Goal: Complete application form

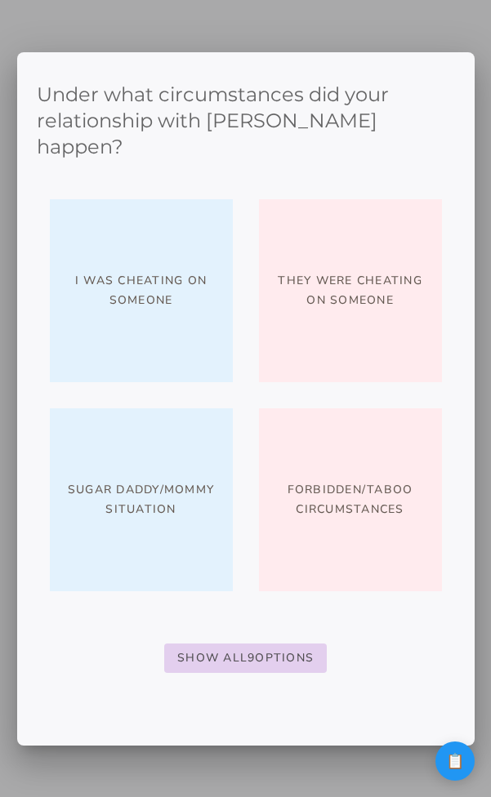
click at [0, 0] on slot "Show All 9 Options" at bounding box center [0, 0] width 0 height 0
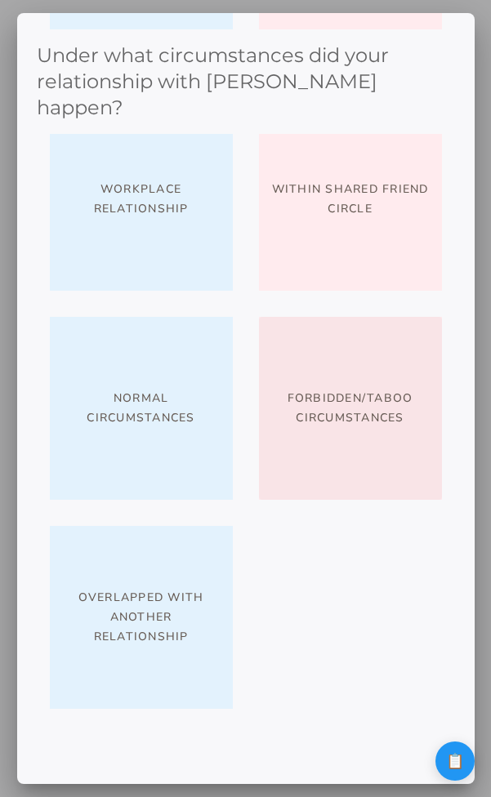
scroll to position [481, 0]
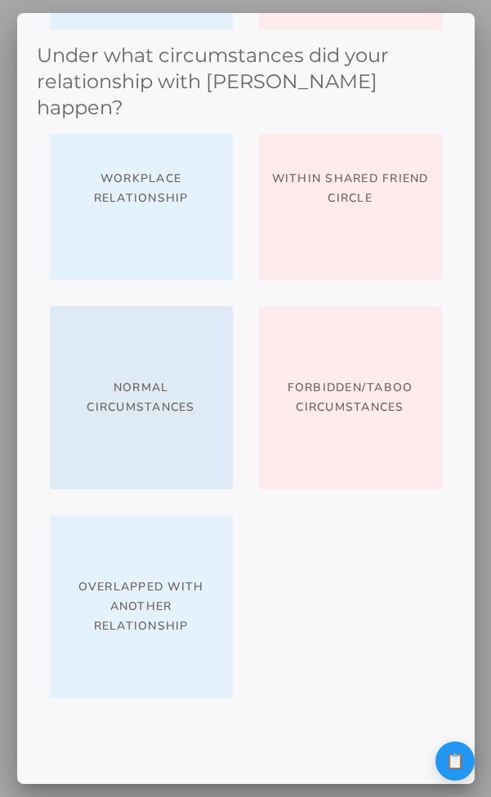
click at [182, 415] on button "Normal circumstances" at bounding box center [141, 397] width 183 height 183
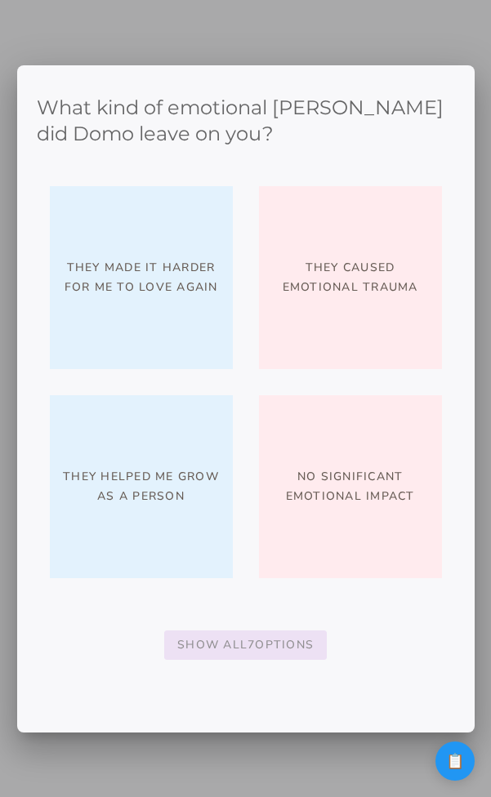
click at [0, 0] on slot "Show All 7 Options" at bounding box center [0, 0] width 0 height 0
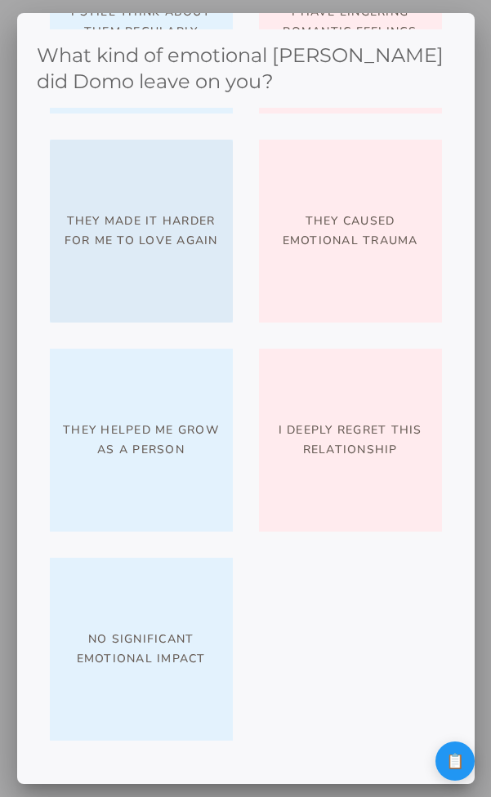
scroll to position [218, 0]
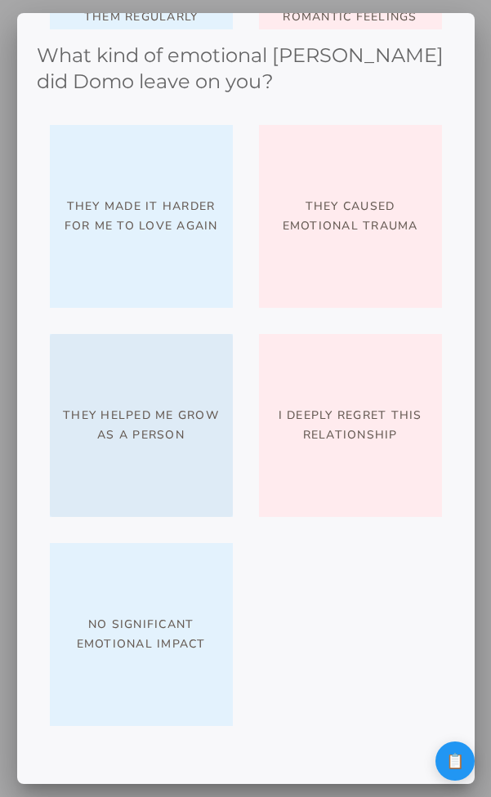
click at [183, 447] on button "They helped me grow as a person" at bounding box center [141, 425] width 183 height 183
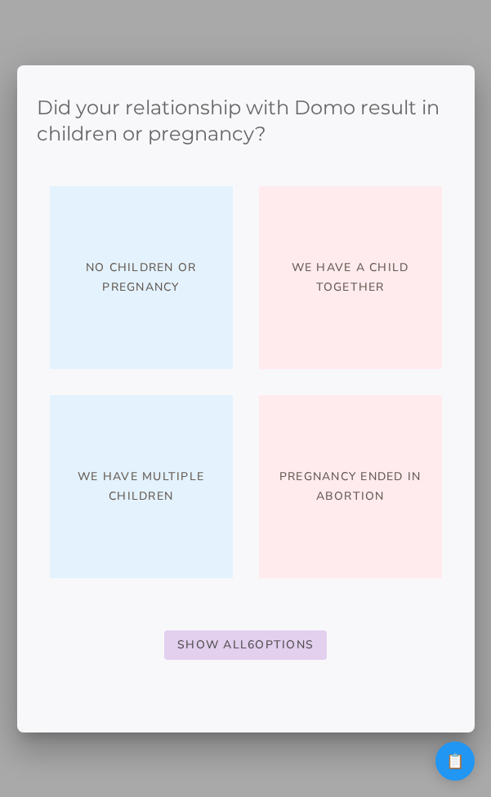
click at [234, 634] on button "Show All 6 Options" at bounding box center [245, 644] width 163 height 29
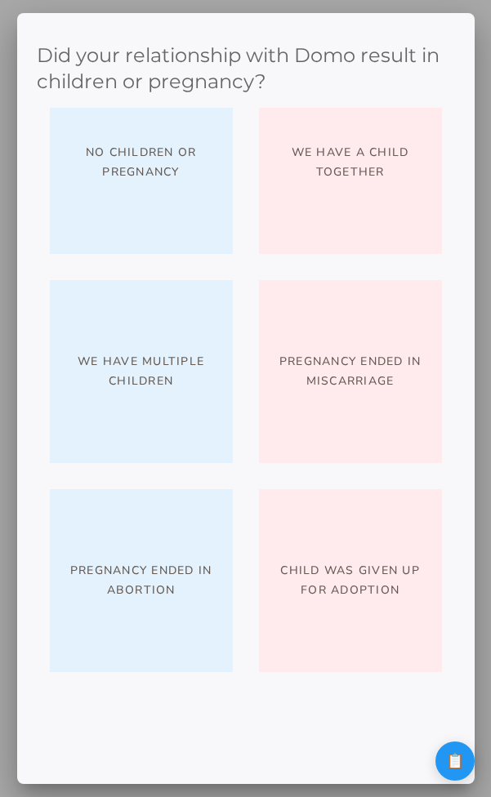
scroll to position [0, 0]
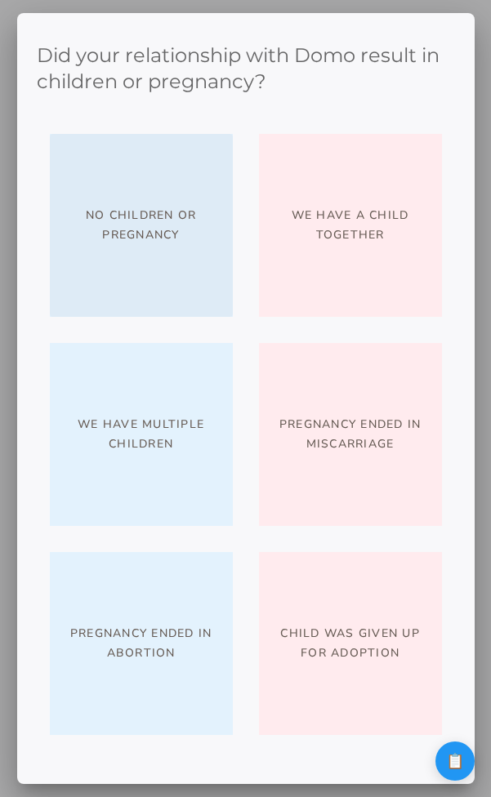
click at [161, 196] on button "No children or pregnancy" at bounding box center [141, 225] width 183 height 183
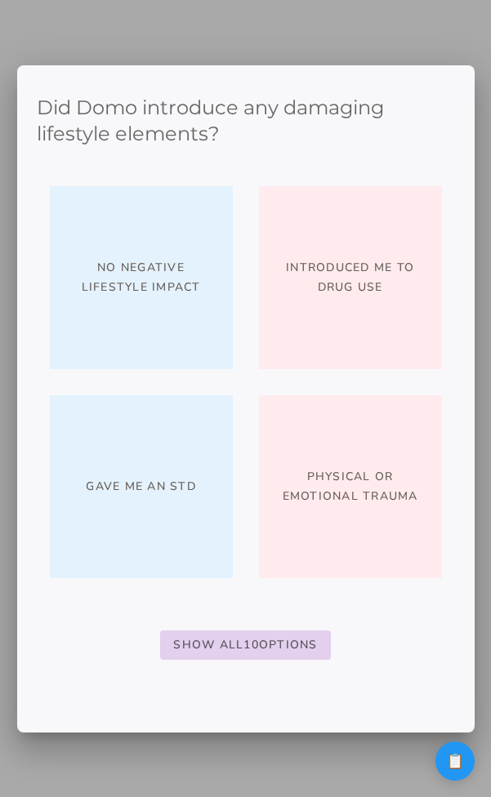
click at [0, 0] on slot "Show All 10 Options" at bounding box center [0, 0] width 0 height 0
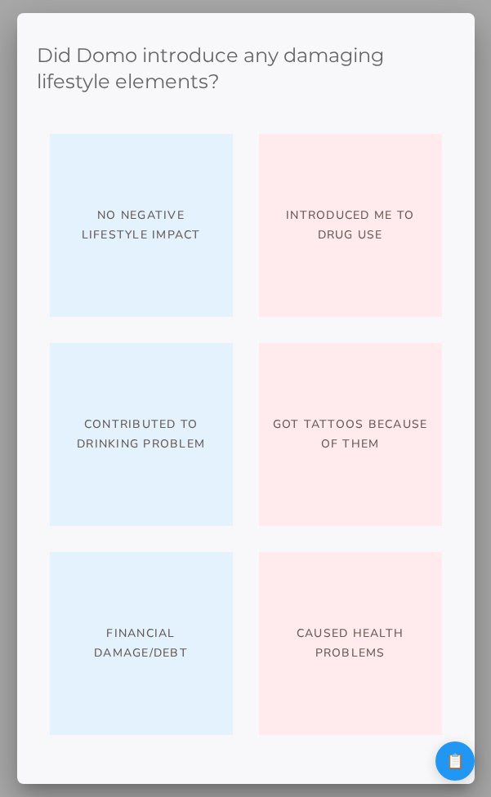
click at [485, 245] on div at bounding box center [245, 398] width 491 height 797
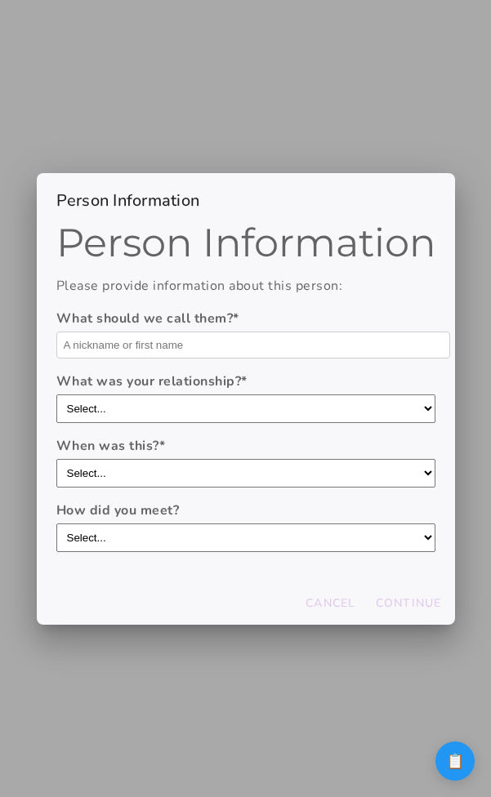
click at [243, 343] on input "text" at bounding box center [253, 345] width 394 height 27
click at [258, 388] on label "What was your relationship? *" at bounding box center [245, 382] width 379 height 20
type input "Domo"
click at [258, 394] on select "Select... boyfriend/girlfriend casual dating hookup partner friend with benefit…" at bounding box center [245, 408] width 379 height 29
click at [258, 402] on select "Select... boyfriend/girlfriend casual dating hookup partner friend with benefit…" at bounding box center [245, 408] width 379 height 29
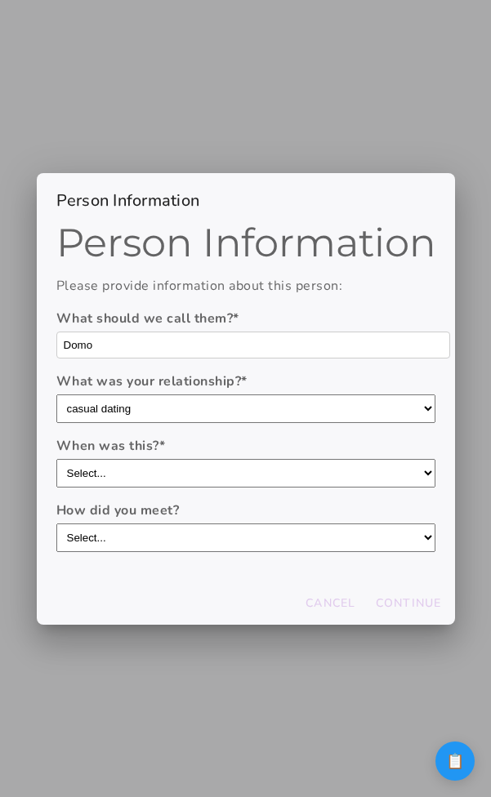
select select "casual dating"
click at [56, 394] on select "Select... boyfriend/girlfriend casual dating hookup partner friend with benefit…" at bounding box center [245, 408] width 379 height 29
click at [214, 478] on select "Select... within the last year 1-[DATE] 3-[DATE] 5-[DATE] more than [DATE]" at bounding box center [245, 473] width 379 height 29
select select "1-[DATE]"
click at [56, 459] on select "Select... within the last year 1-[DATE] 3-[DATE] 5-[DATE] more than [DATE]" at bounding box center [245, 473] width 379 height 29
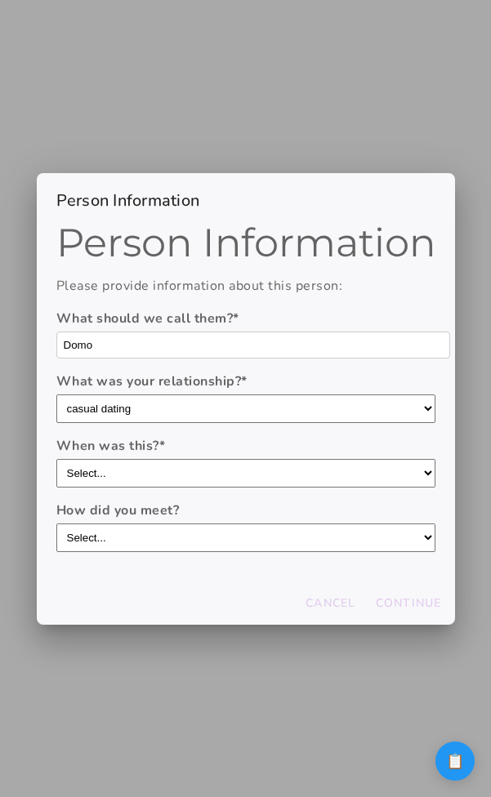
click at [200, 555] on div "Person Information Please provide information about this person: What should we…" at bounding box center [246, 401] width 418 height 359
click at [199, 546] on select "Select... through friends dating app at work/school at a party/event online com…" at bounding box center [245, 538] width 379 height 29
select select "at a party/event"
click at [56, 524] on select "Select... through friends dating app at work/school at a party/event online com…" at bounding box center [245, 538] width 379 height 29
click at [189, 412] on select "Select... boyfriend/girlfriend casual dating hookup partner friend with benefit…" at bounding box center [245, 408] width 379 height 29
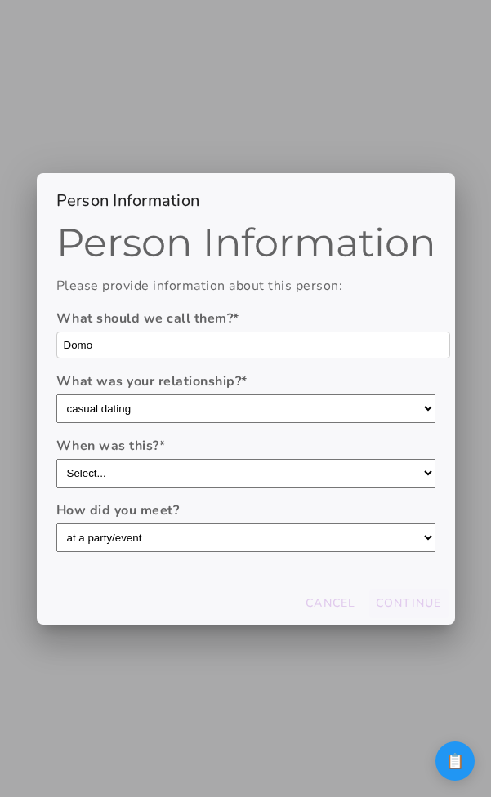
click at [0, 0] on slot "Continue" at bounding box center [0, 0] width 0 height 0
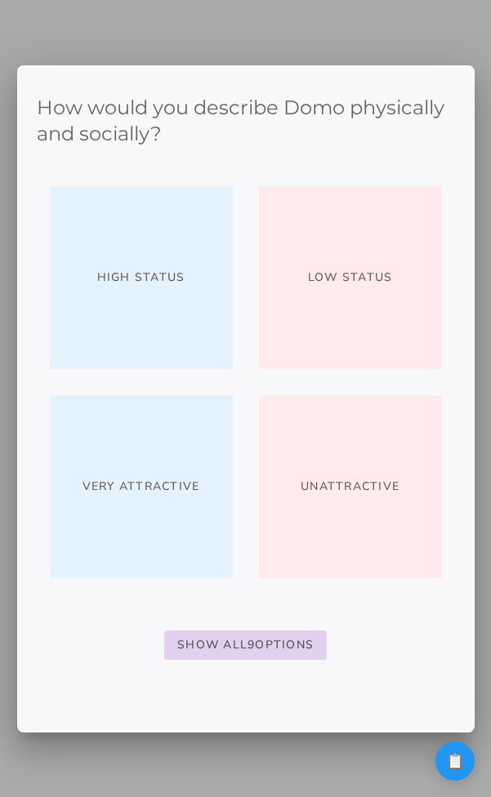
click at [0, 0] on slot "Show All 9 Options" at bounding box center [0, 0] width 0 height 0
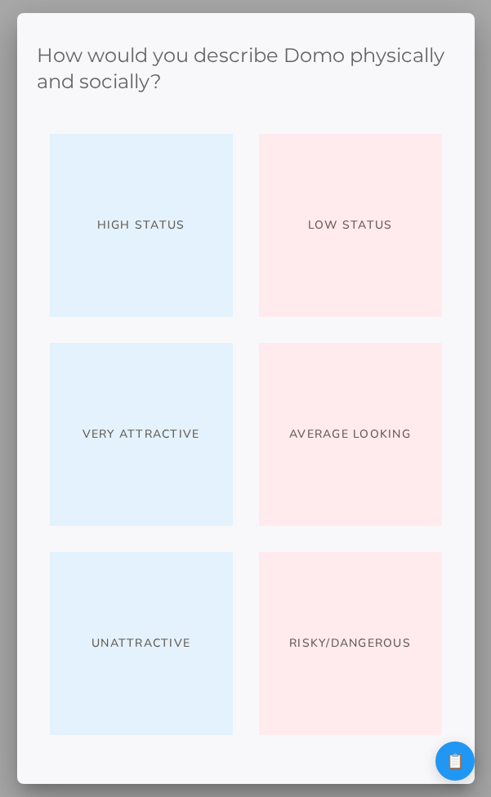
click at [477, 491] on div at bounding box center [245, 398] width 491 height 797
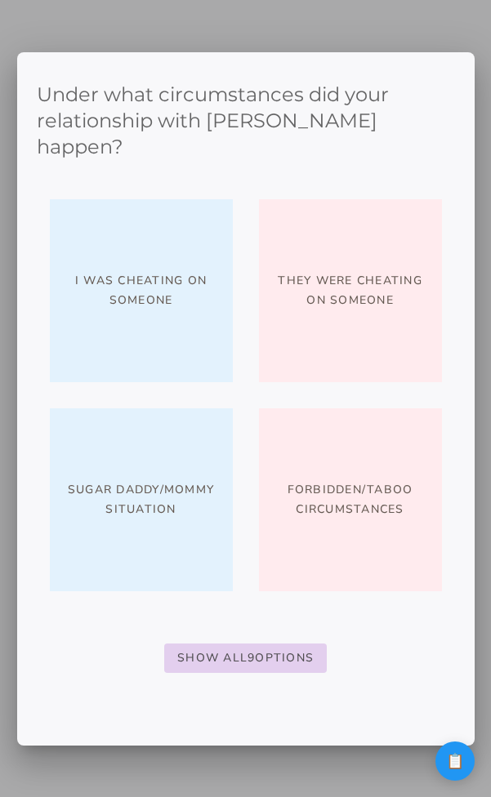
click at [0, 0] on slot "Show All 9 Options" at bounding box center [0, 0] width 0 height 0
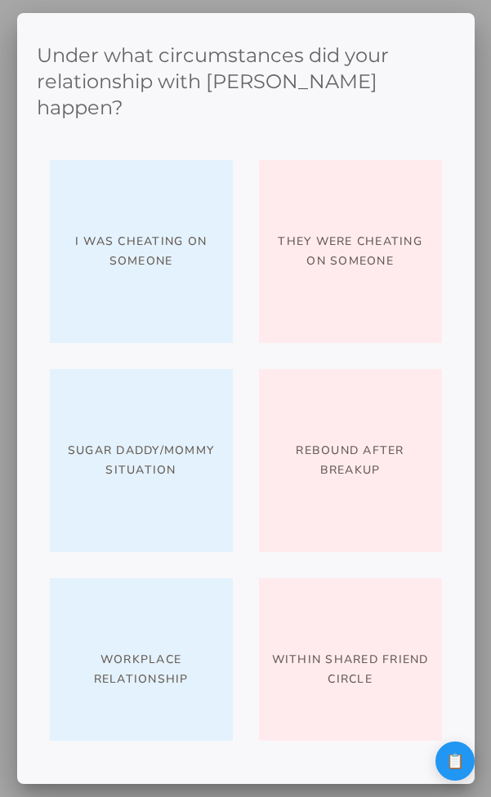
click at [483, 92] on div at bounding box center [245, 398] width 491 height 797
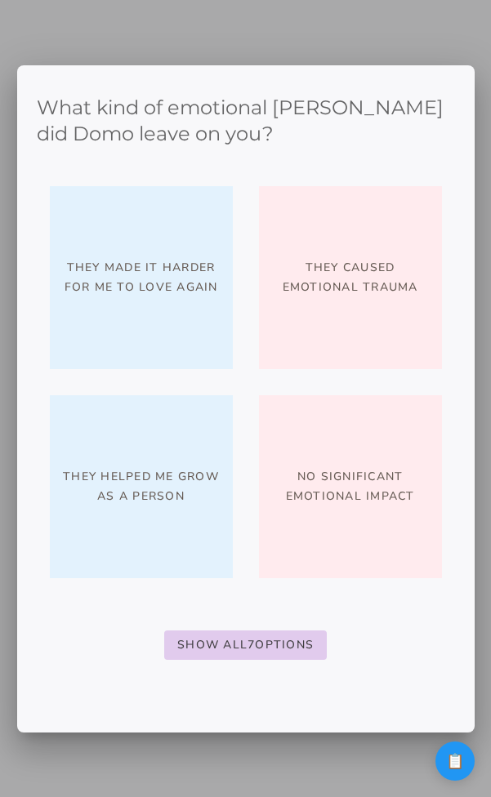
click at [331, 56] on div at bounding box center [245, 398] width 491 height 797
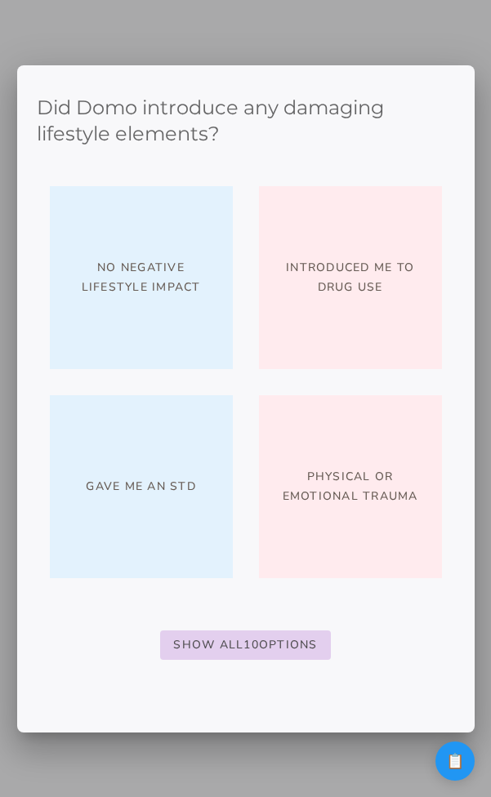
click at [272, 636] on span "Show All 10 Options" at bounding box center [245, 645] width 144 height 20
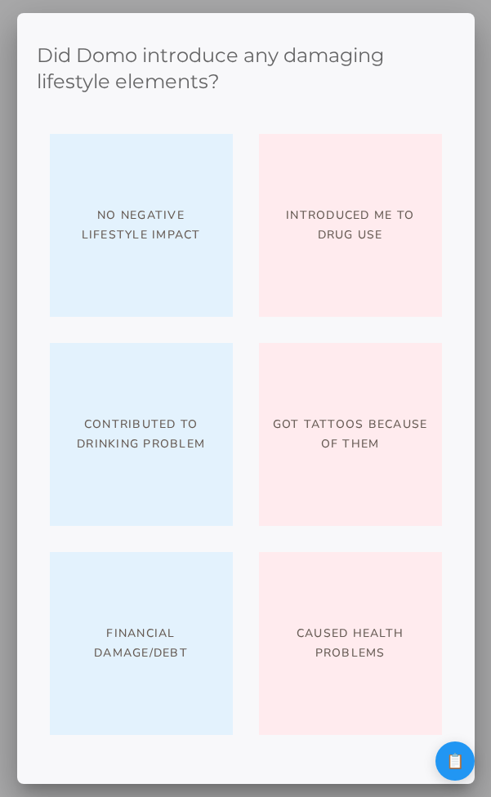
click at [480, 463] on div at bounding box center [245, 398] width 491 height 797
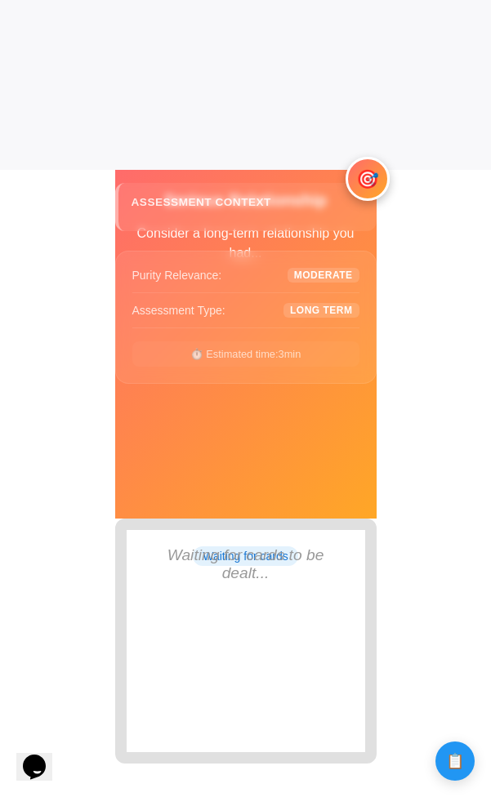
scroll to position [653, 0]
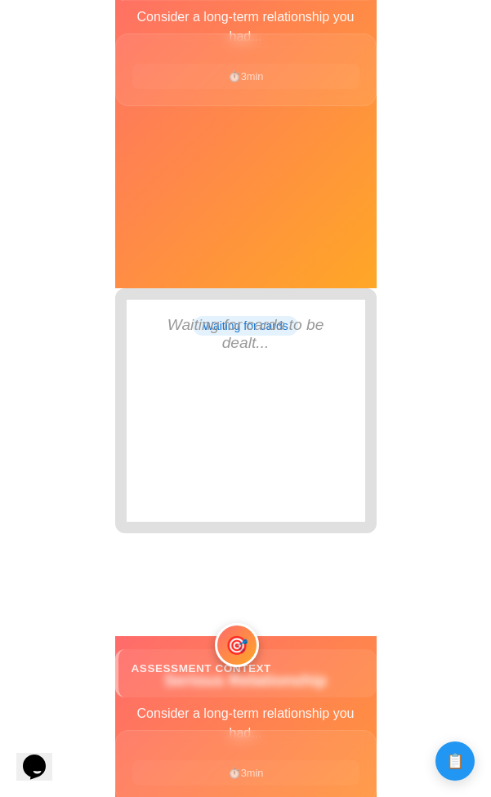
scroll to position [688, 0]
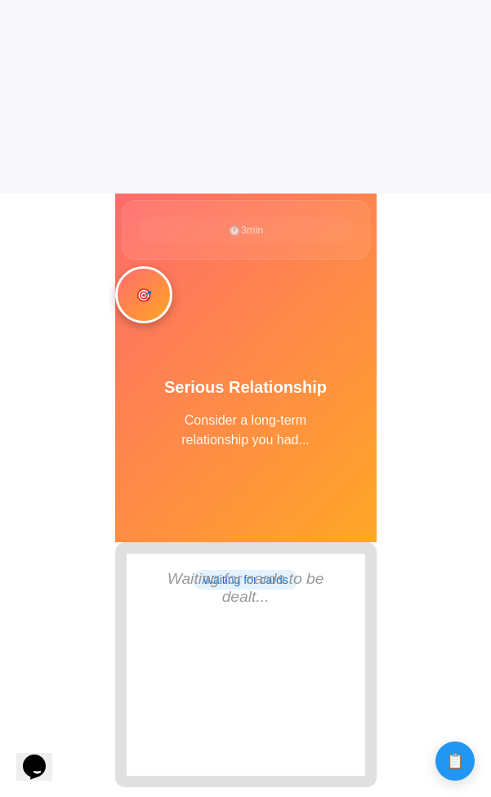
scroll to position [607, 0]
